Goal: Information Seeking & Learning: Learn about a topic

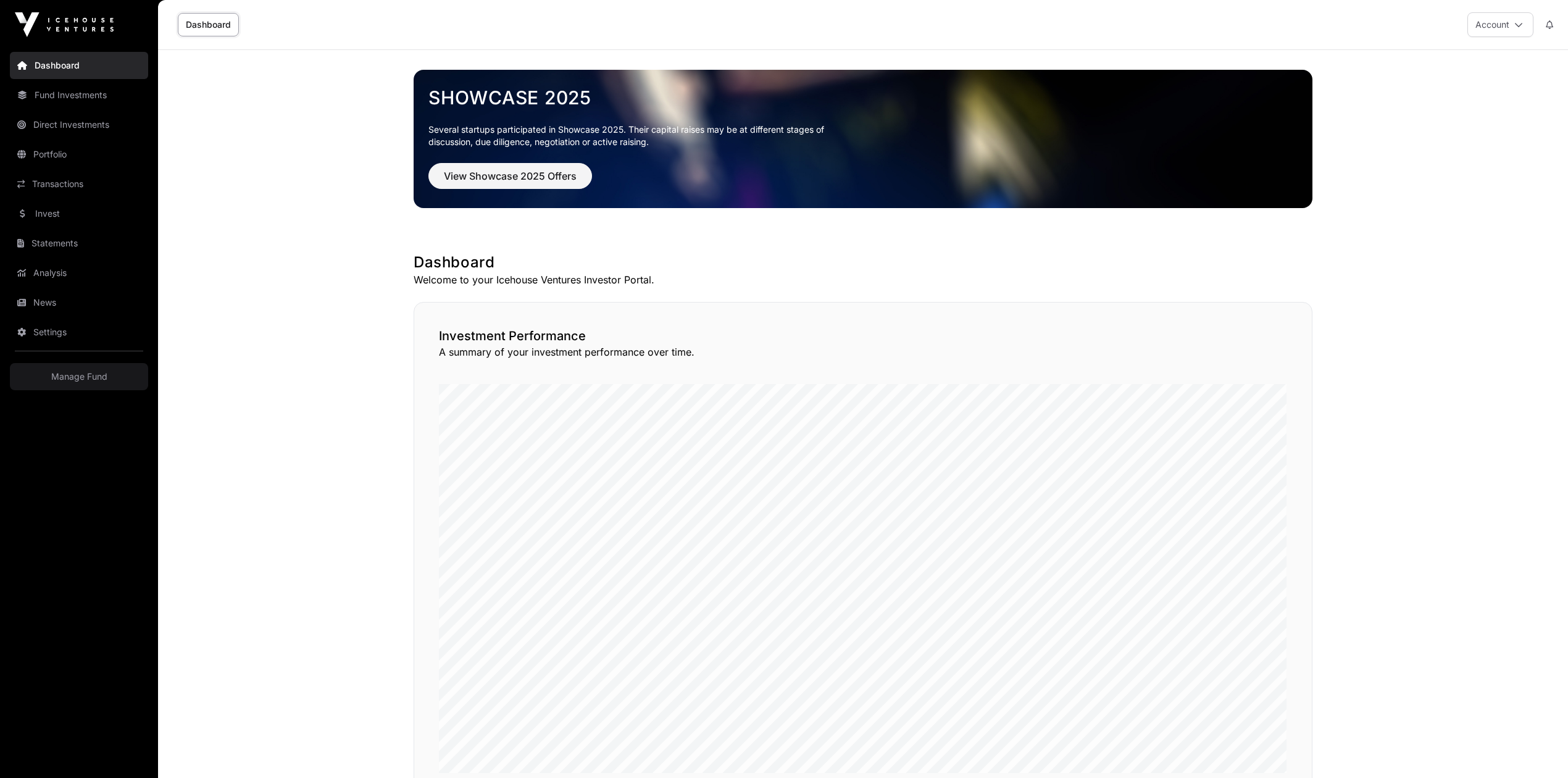
click at [60, 94] on link "Fund Investments" at bounding box center [79, 95] width 138 height 27
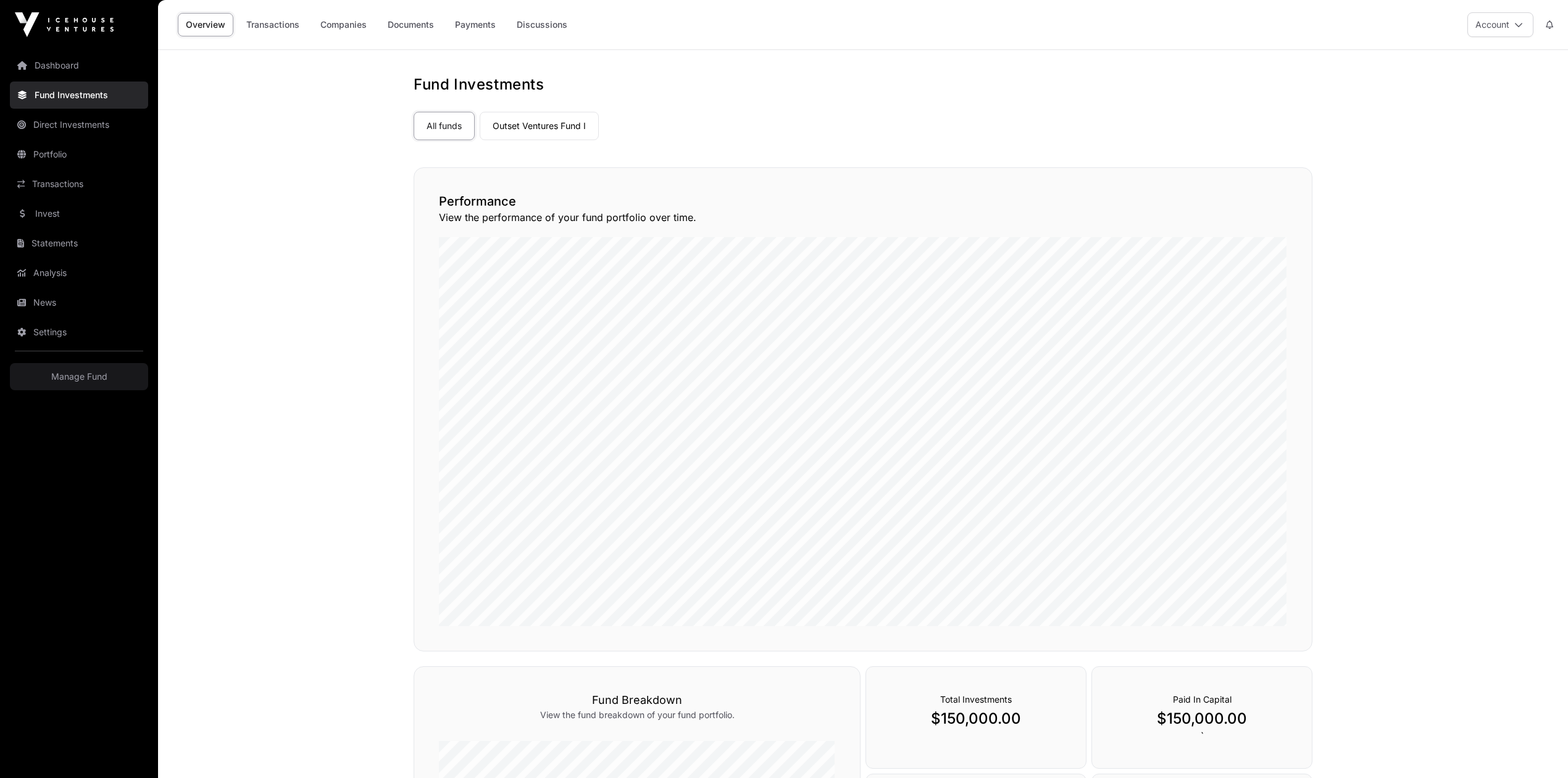
click at [591, 125] on link "Outset Ventures Fund I" at bounding box center [539, 126] width 119 height 28
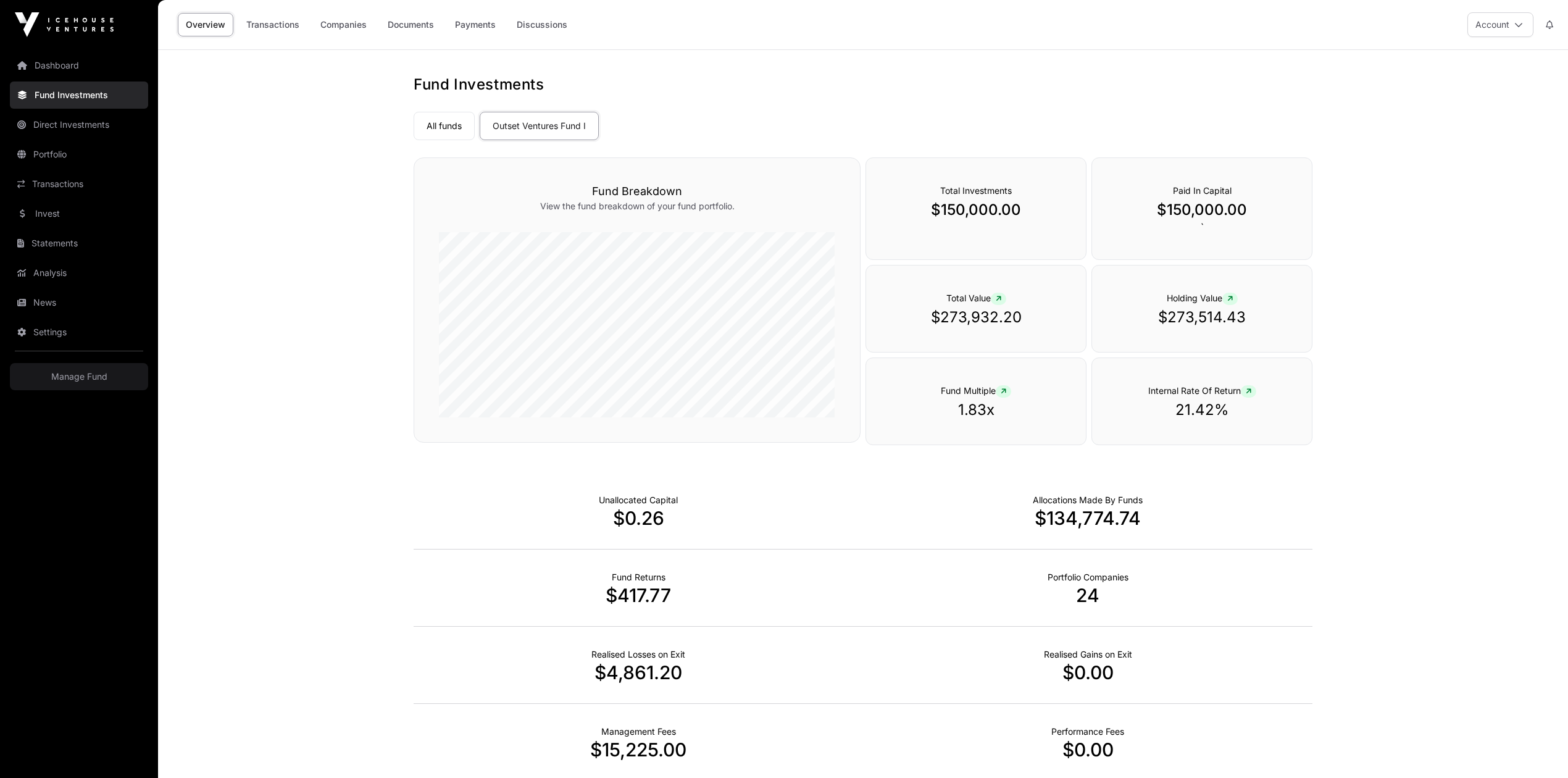
click at [346, 19] on link "Companies" at bounding box center [343, 25] width 62 height 24
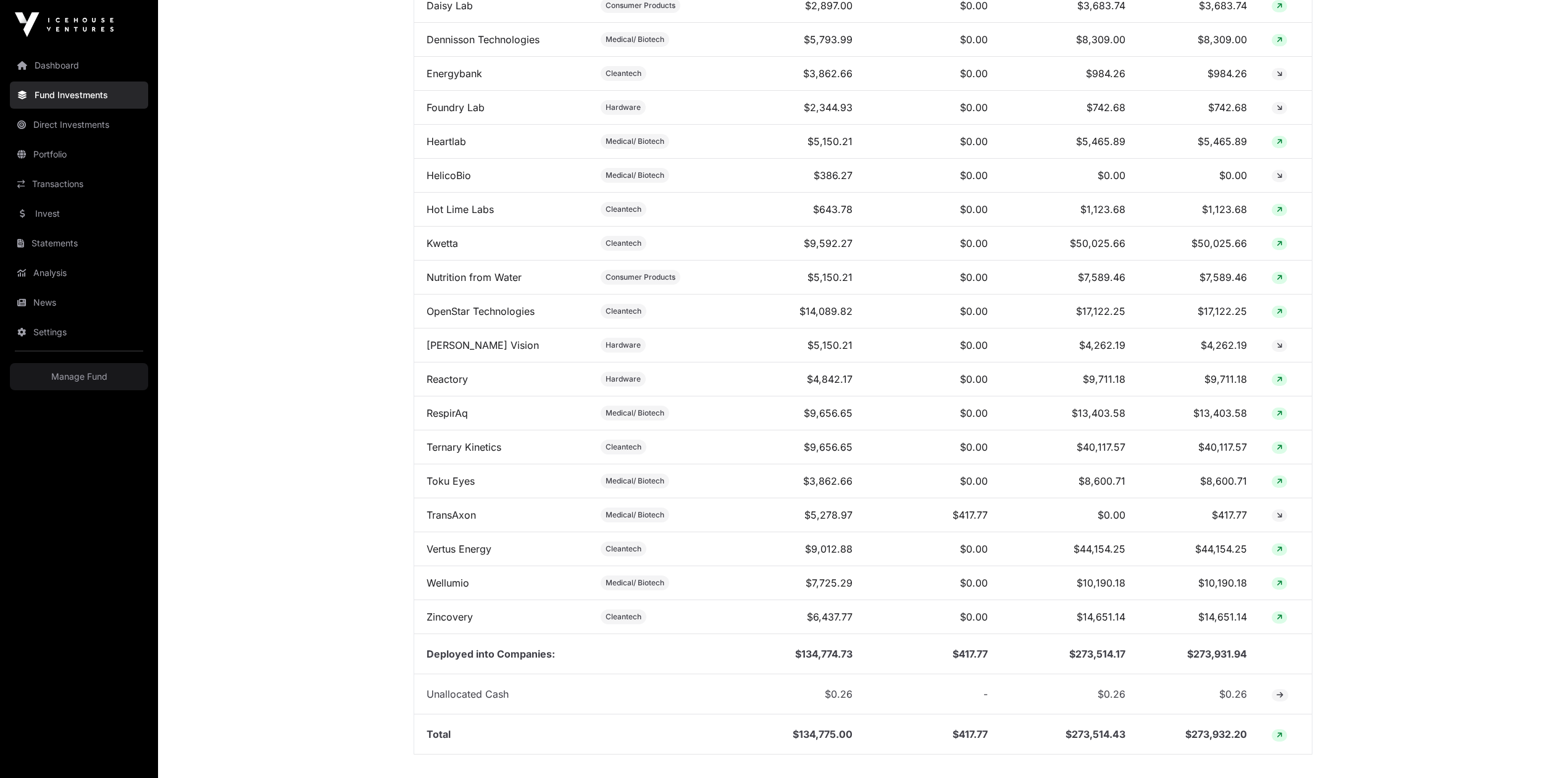
scroll to position [741, 0]
click at [450, 485] on link "Toku Eyes" at bounding box center [451, 479] width 48 height 13
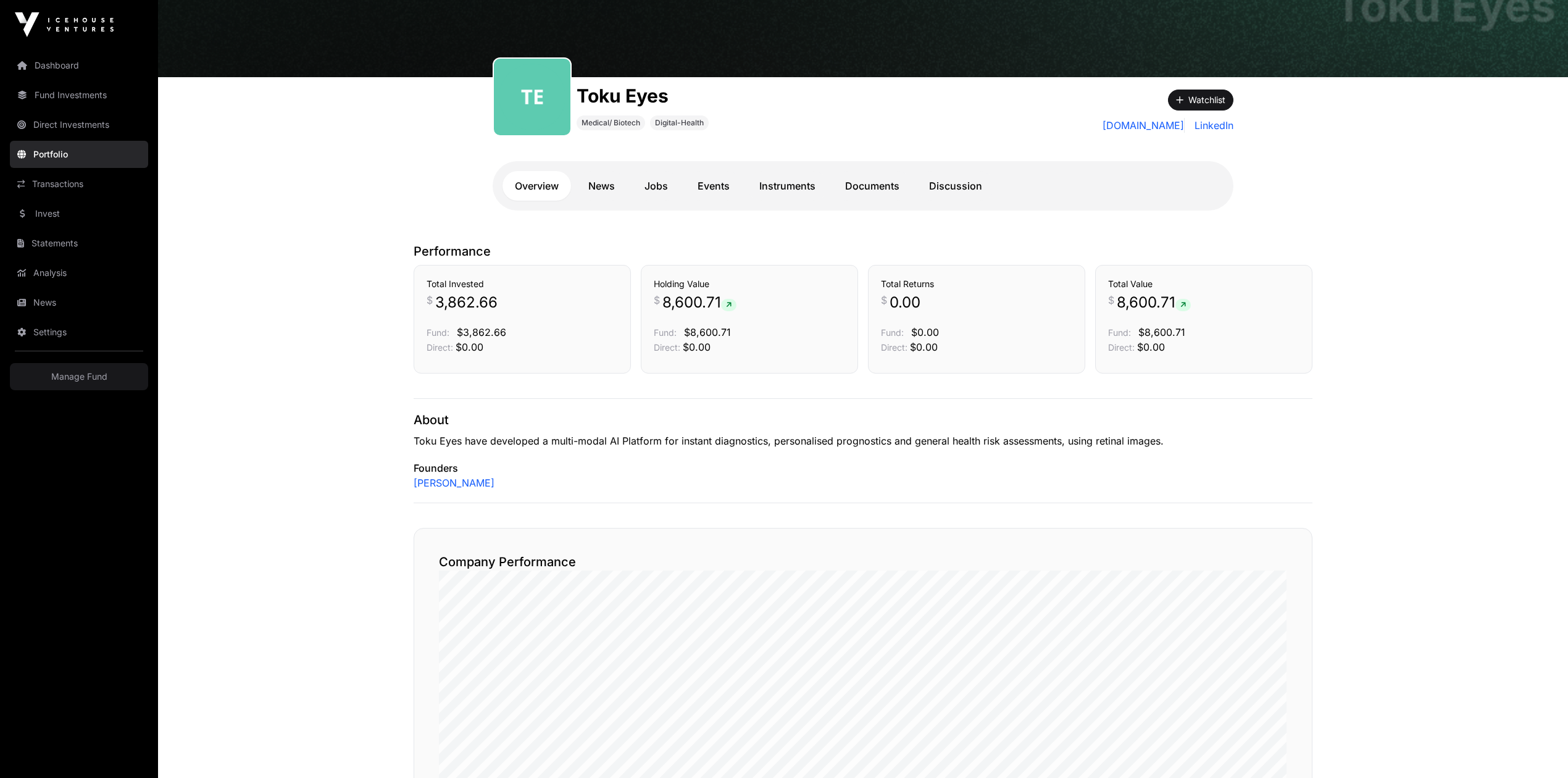
scroll to position [82, 0]
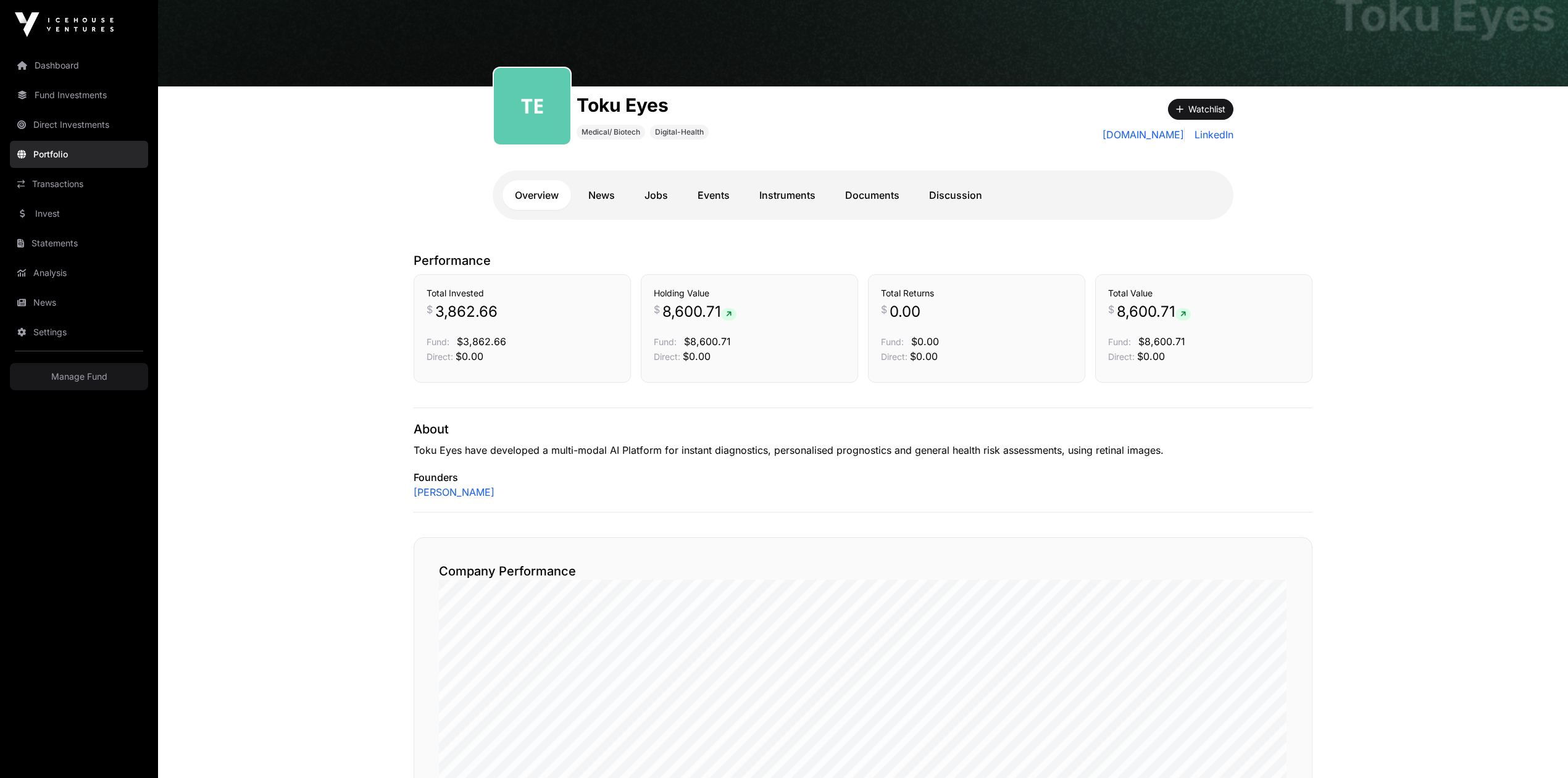
click at [880, 203] on link "Documents" at bounding box center [871, 194] width 79 height 30
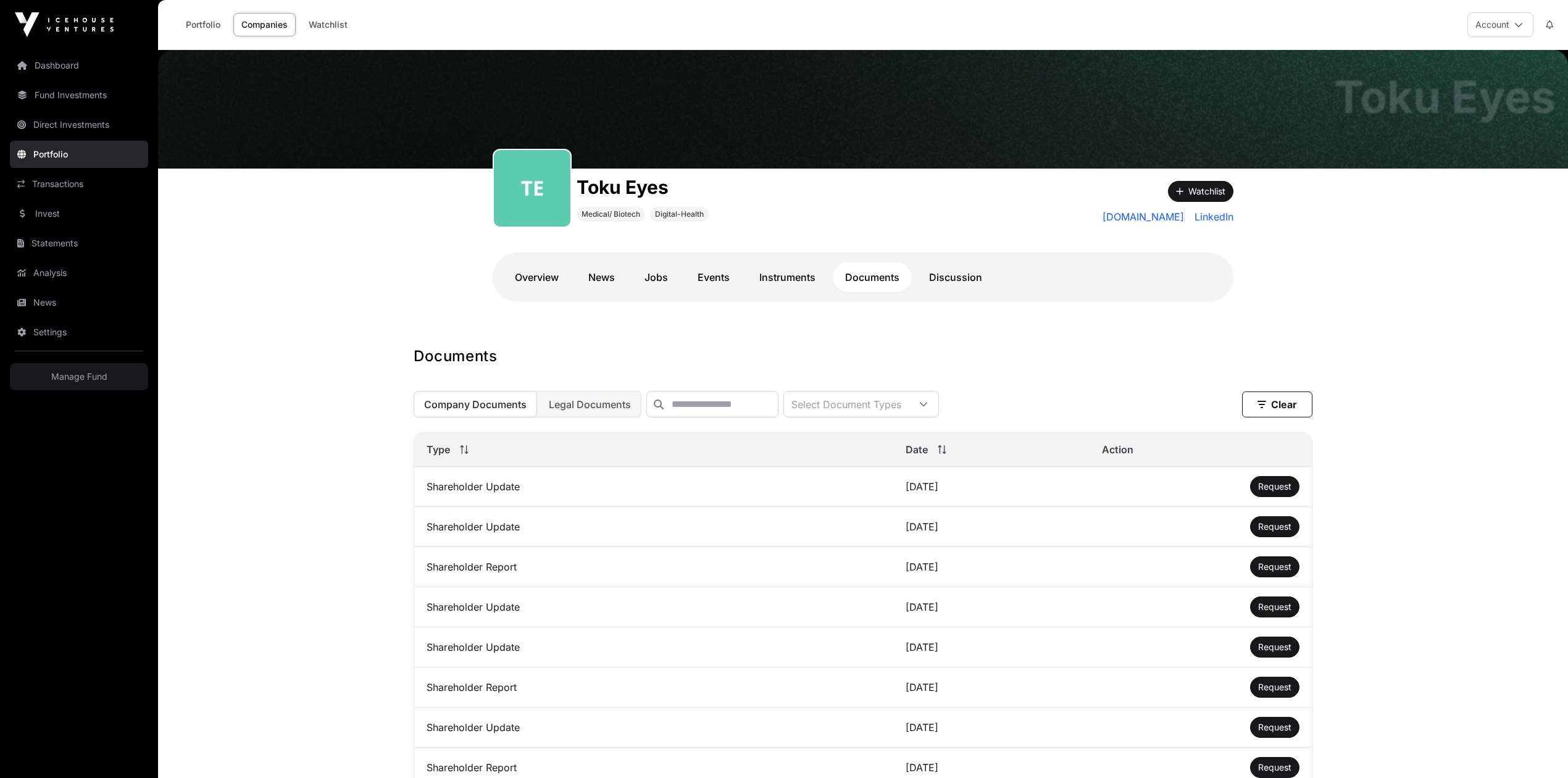
click at [805, 277] on link "Instruments" at bounding box center [787, 277] width 81 height 30
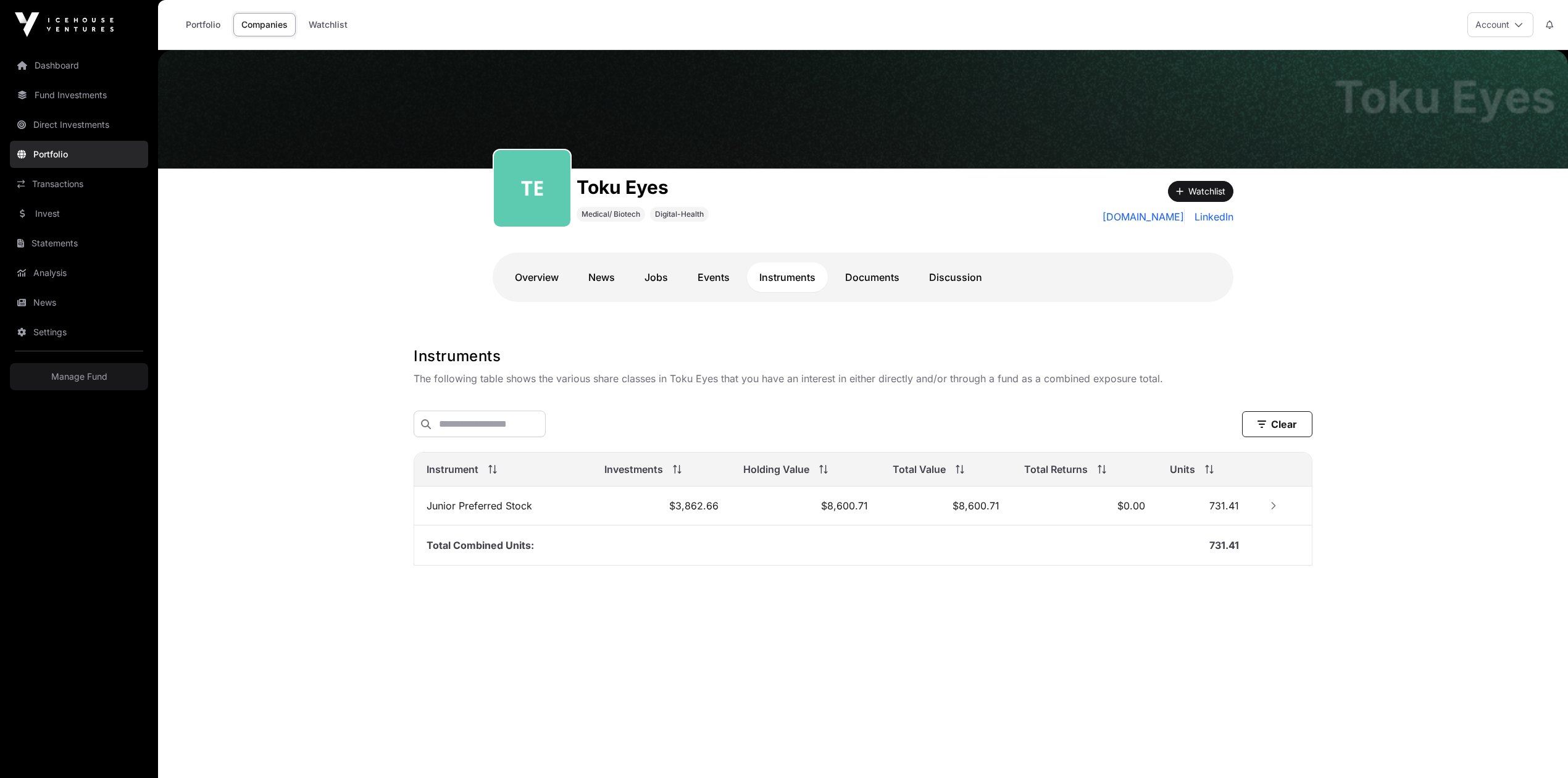
click at [716, 279] on link "Events" at bounding box center [714, 277] width 57 height 30
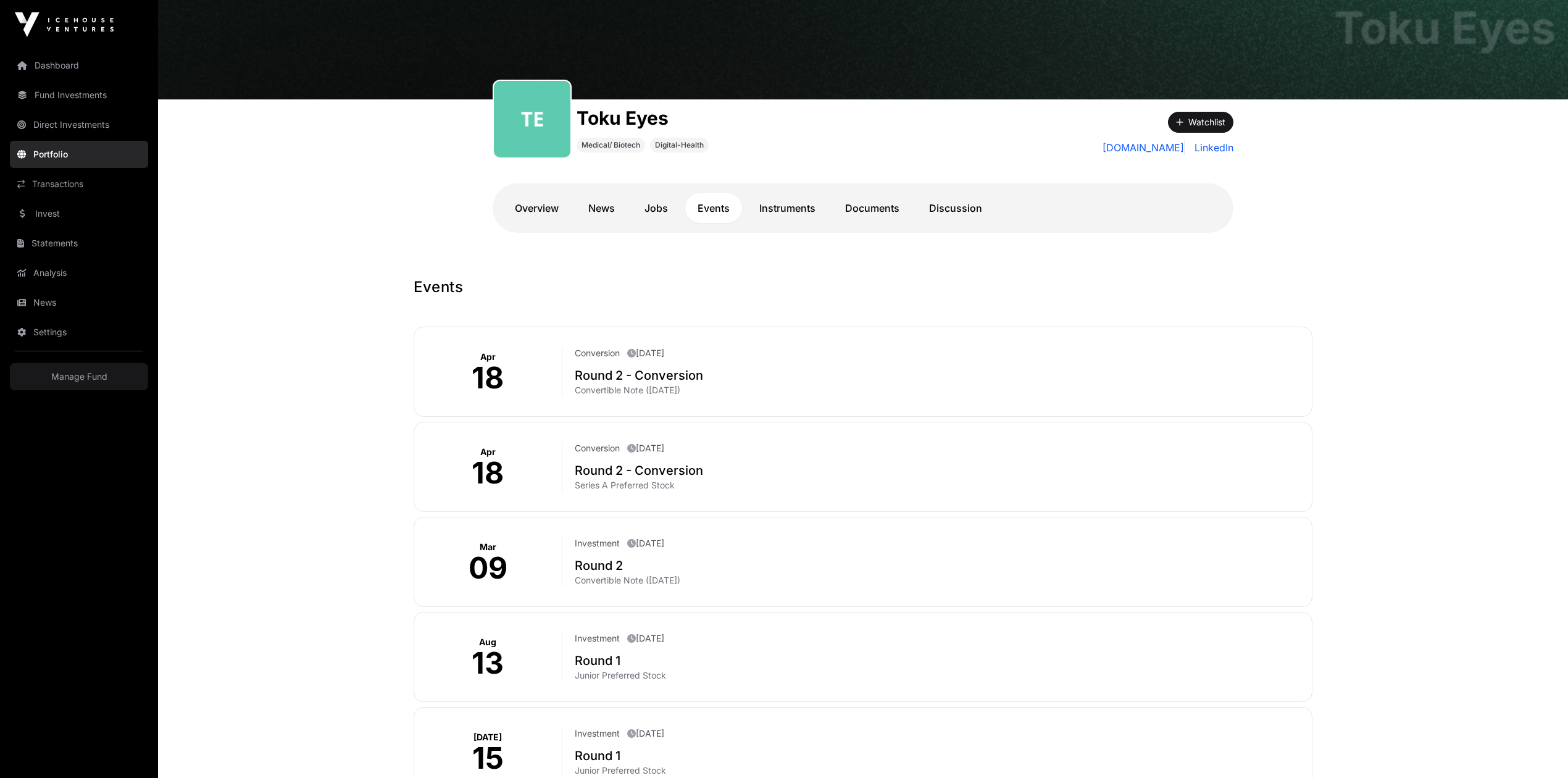
scroll to position [329, 0]
